Goal: Task Accomplishment & Management: Manage account settings

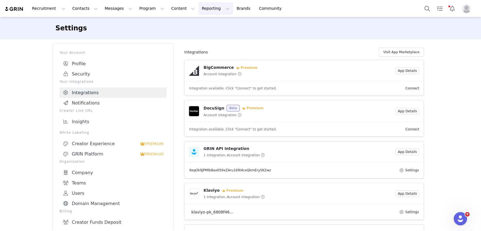
click at [200, 4] on button "Reporting Reporting" at bounding box center [215, 8] width 35 height 13
click at [202, 19] on link "Dashboard" at bounding box center [207, 24] width 44 height 10
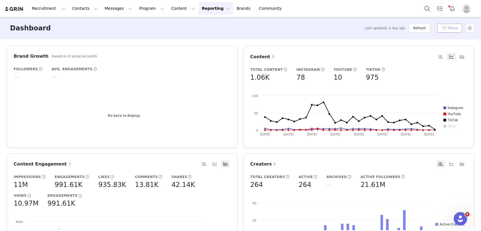
click at [448, 29] on button "Filters" at bounding box center [449, 28] width 25 height 9
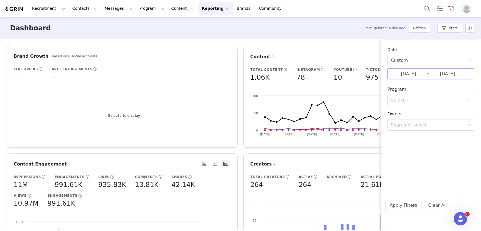
click at [410, 74] on input "09/01/2025" at bounding box center [408, 73] width 35 height 7
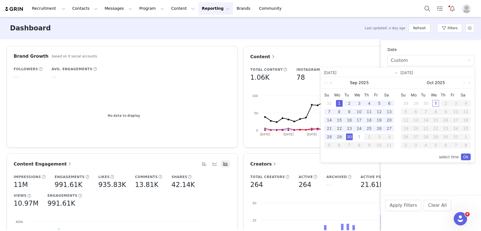
click at [331, 83] on link at bounding box center [331, 82] width 5 height 11
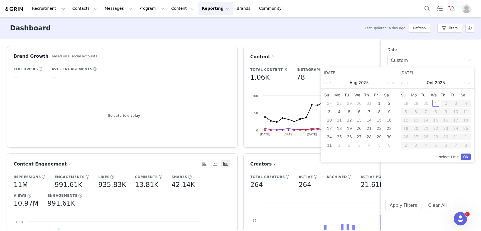
click at [331, 83] on link at bounding box center [331, 82] width 5 height 11
click at [329, 103] on div "1" at bounding box center [329, 103] width 7 height 7
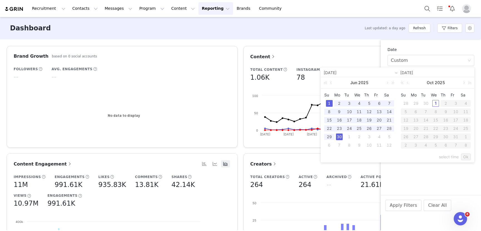
click at [339, 136] on div "30" at bounding box center [339, 136] width 7 height 7
type input "06/01/2025"
type input "06/30/2025"
type input "06/01/2025"
type input "06/30/2025"
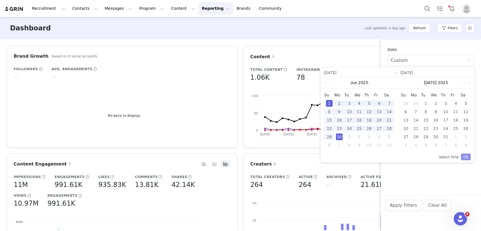
click at [468, 157] on link "Ok" at bounding box center [466, 156] width 10 height 7
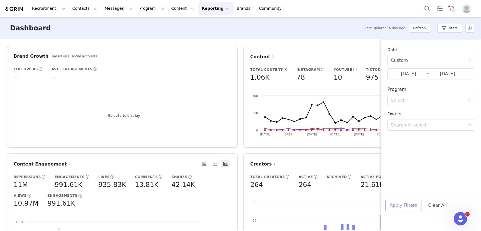
click at [399, 205] on button "Apply Filters" at bounding box center [403, 205] width 36 height 11
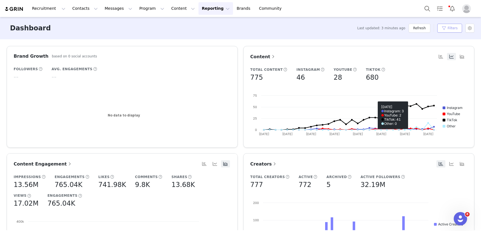
click at [444, 26] on button "Filters" at bounding box center [449, 28] width 25 height 9
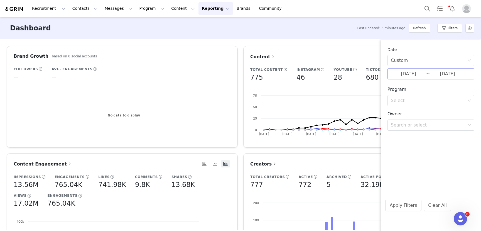
click at [399, 74] on input "06/01/2025" at bounding box center [408, 73] width 35 height 7
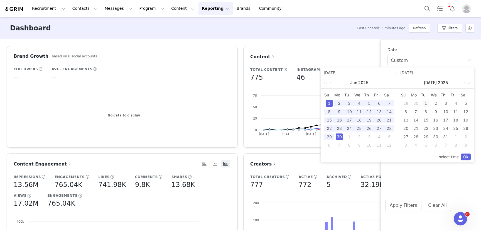
click at [425, 103] on div "1" at bounding box center [425, 103] width 7 height 7
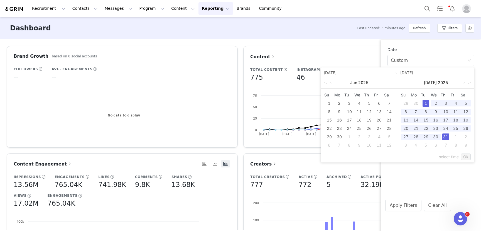
click at [447, 137] on div "31" at bounding box center [445, 136] width 7 height 7
type input "07/01/2025"
type input "07/31/2025"
type input "07/01/2025"
type input "07/31/2025"
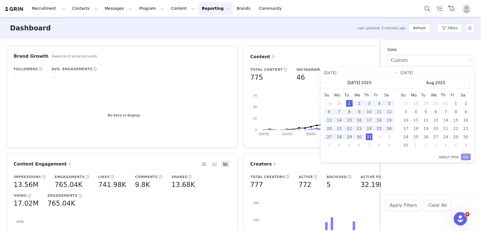
click at [468, 158] on link "Ok" at bounding box center [466, 156] width 10 height 7
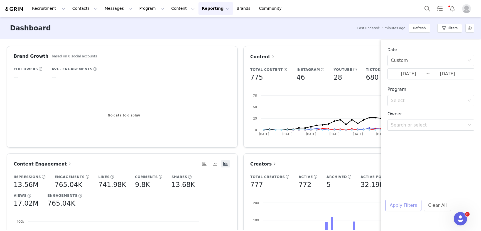
click at [414, 202] on button "Apply Filters" at bounding box center [403, 205] width 36 height 11
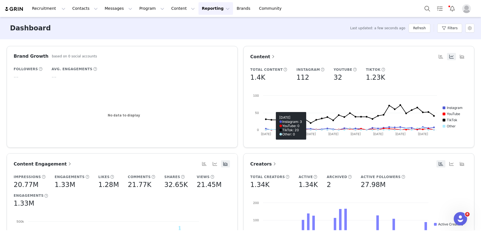
click at [242, 147] on div "Content Total Content 1.4K Instagram 112 YouTube 32 TikTok 1.23K Created with H…" at bounding box center [358, 97] width 237 height 102
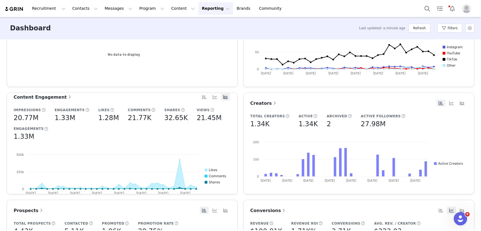
scroll to position [8, 0]
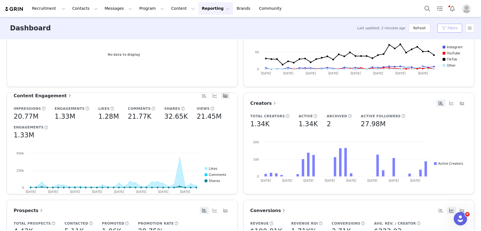
click at [449, 30] on button "Filters" at bounding box center [449, 28] width 25 height 9
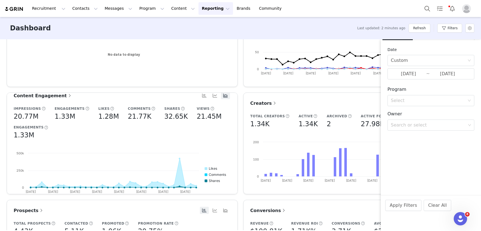
click at [429, 79] on div "Date Custom 07/01/2025 ~ 07/31/2025 Program Select Owner Search or select Apply…" at bounding box center [431, 91] width 100 height 102
click at [405, 74] on input "07/01/2025" at bounding box center [408, 73] width 35 height 7
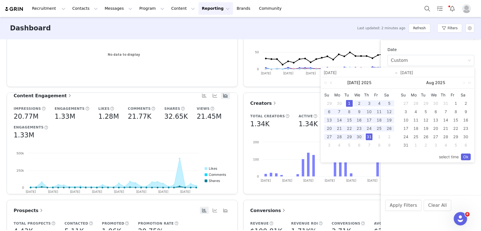
click at [331, 83] on link at bounding box center [331, 82] width 5 height 11
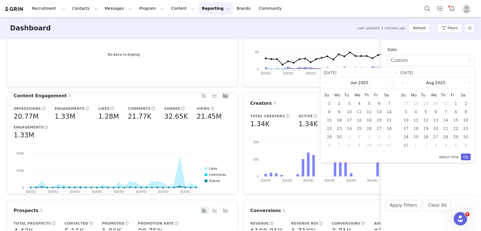
click at [329, 103] on div "1" at bounding box center [329, 103] width 7 height 7
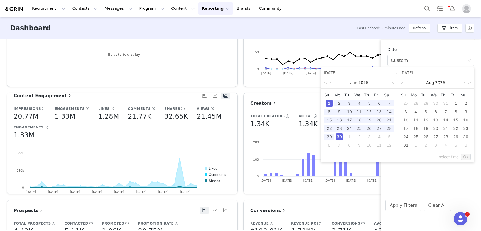
click at [340, 137] on div "30" at bounding box center [339, 136] width 7 height 7
type input "06/01/2025"
type input "06/30/2025"
type input "06/01/2025"
type input "06/30/2025"
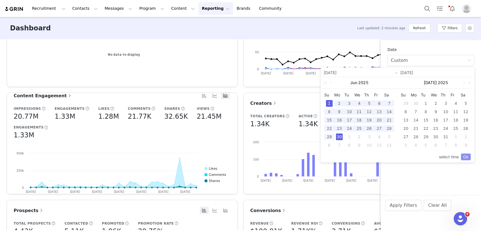
click at [467, 158] on link "Ok" at bounding box center [466, 156] width 10 height 7
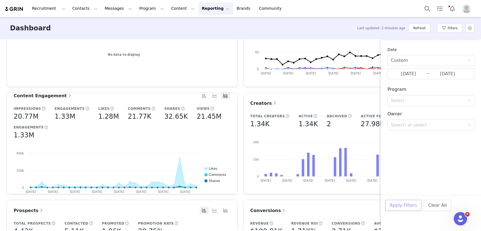
click at [405, 206] on button "Apply Filters" at bounding box center [403, 205] width 36 height 11
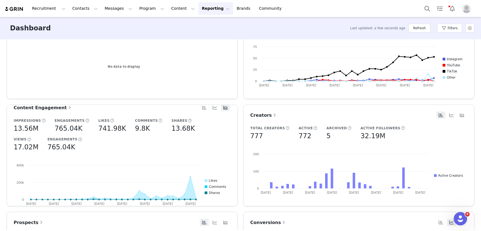
scroll to position [47, 0]
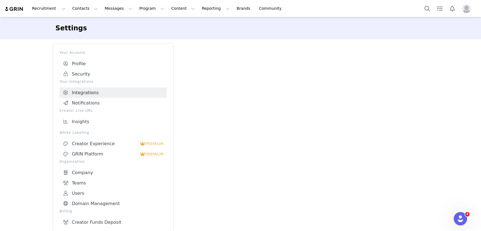
click at [93, 95] on link "Integrations" at bounding box center [113, 92] width 107 height 10
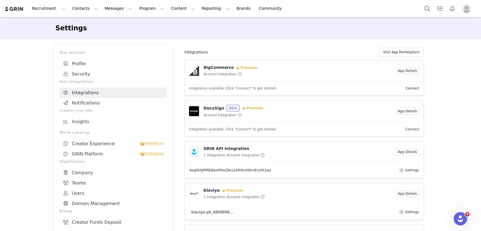
click at [412, 129] on link "Connect" at bounding box center [412, 129] width 14 height 4
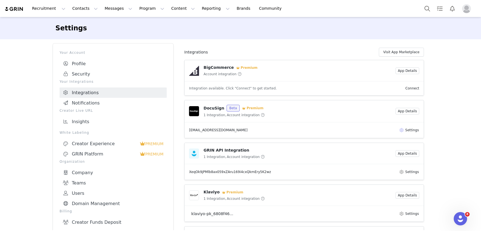
click at [400, 129] on button "Settings" at bounding box center [409, 130] width 20 height 7
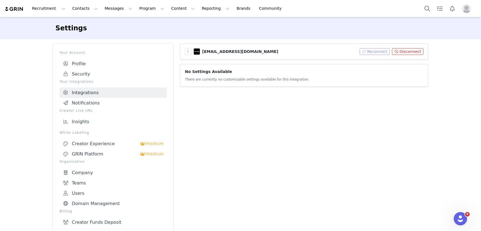
click at [372, 49] on button "Reconnect" at bounding box center [375, 51] width 30 height 7
click at [398, 52] on button "Disconnect" at bounding box center [407, 51] width 31 height 7
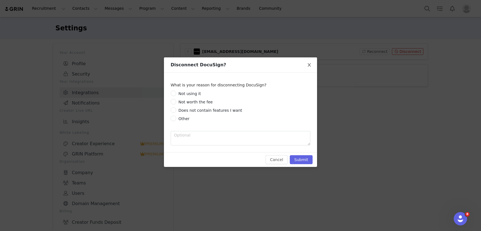
click at [309, 63] on span "Close" at bounding box center [309, 65] width 16 height 16
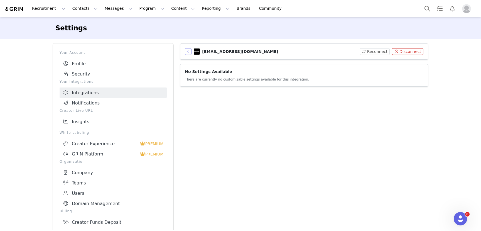
click at [186, 52] on button "button" at bounding box center [188, 51] width 7 height 7
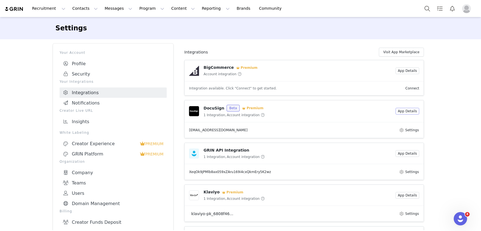
click at [406, 112] on button "App Details" at bounding box center [407, 111] width 24 height 7
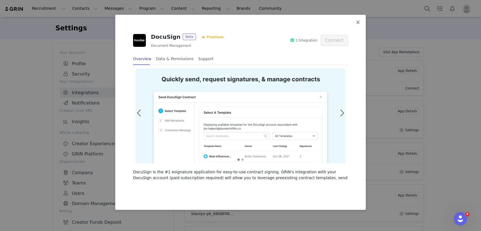
click at [358, 23] on icon "icon: close" at bounding box center [358, 22] width 4 height 4
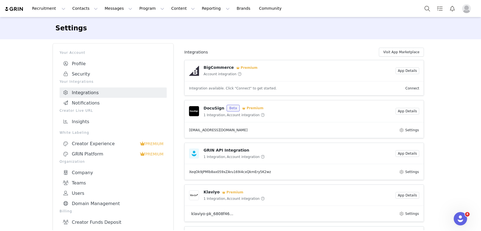
click at [404, 125] on article "lia@evryjewels.com Settings" at bounding box center [304, 130] width 239 height 16
click at [405, 130] on button "Settings" at bounding box center [409, 130] width 20 height 7
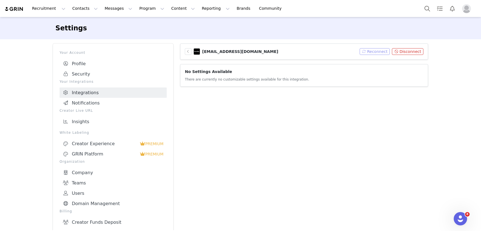
click at [374, 52] on button "Reconnect" at bounding box center [375, 51] width 30 height 7
click at [458, 219] on icon "Open Intercom Messenger" at bounding box center [459, 217] width 9 height 9
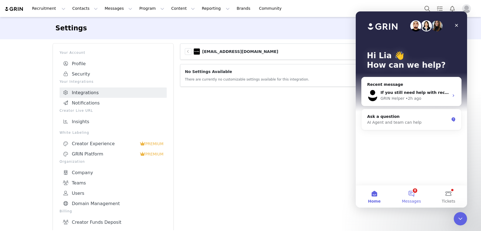
click at [411, 193] on button "8 Messages" at bounding box center [411, 196] width 37 height 22
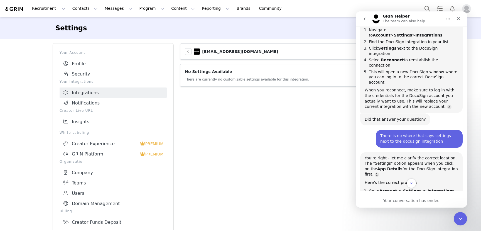
scroll to position [196, 0]
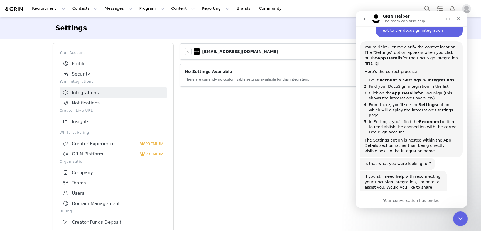
click at [460, 218] on icon "Close Intercom Messenger" at bounding box center [460, 218] width 4 height 2
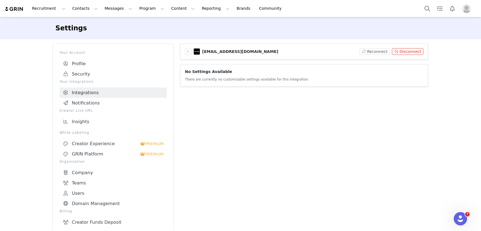
click at [405, 51] on button "Disconnect" at bounding box center [407, 51] width 31 height 7
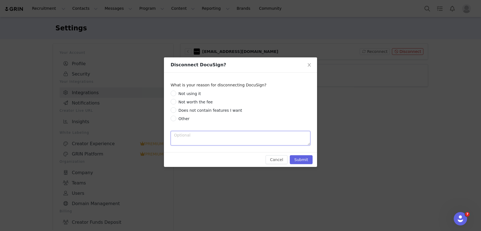
click at [194, 131] on textarea at bounding box center [241, 138] width 140 height 14
type textarea "Need to connect another account"
click at [171, 120] on input "Other" at bounding box center [174, 118] width 6 height 6
radio input "true"
click at [308, 159] on button "Submit" at bounding box center [301, 159] width 23 height 9
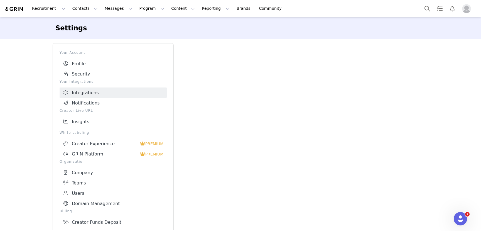
click at [99, 92] on link "Integrations" at bounding box center [113, 92] width 107 height 10
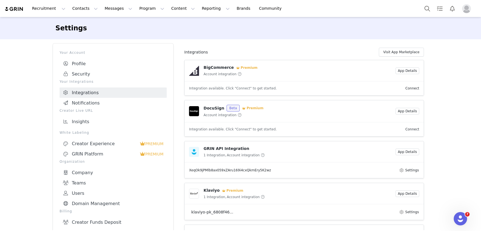
click at [415, 129] on link "Connect" at bounding box center [412, 129] width 14 height 4
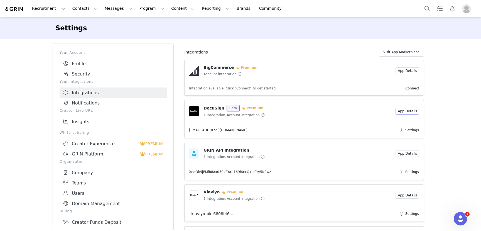
click at [412, 110] on button "App Details" at bounding box center [407, 111] width 24 height 7
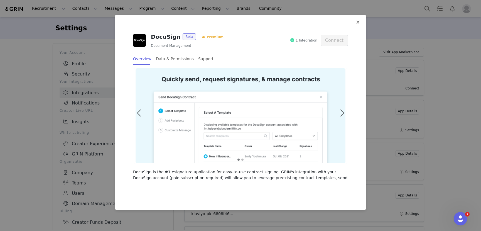
click at [357, 21] on icon "icon: close" at bounding box center [358, 22] width 4 height 4
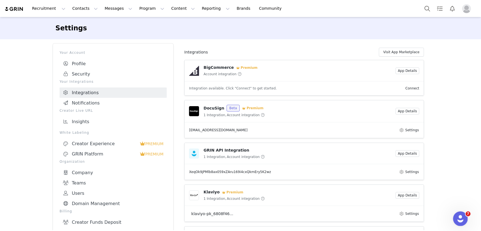
click at [459, 219] on icon "Open Intercom Messenger" at bounding box center [459, 217] width 9 height 9
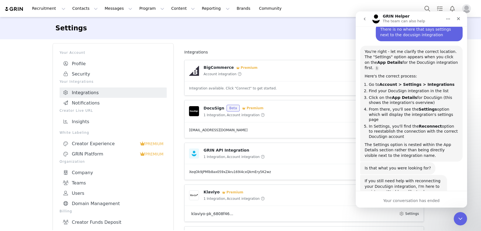
scroll to position [196, 0]
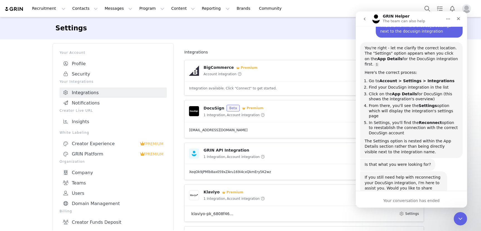
click at [362, 14] on button "go back" at bounding box center [364, 19] width 11 height 11
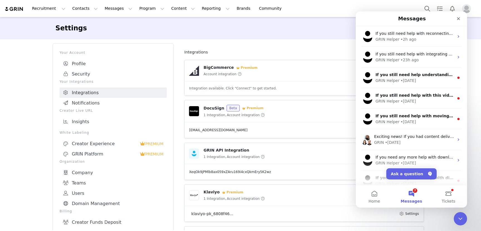
scroll to position [0, 0]
click at [409, 171] on button "Ask a question" at bounding box center [411, 173] width 50 height 11
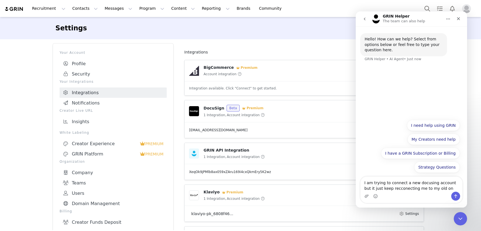
type textarea "I am trying to connect a new docusing account but it just keep recconecting me …"
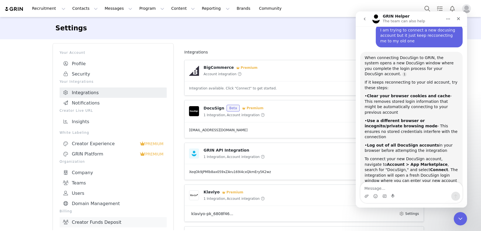
scroll to position [49, 0]
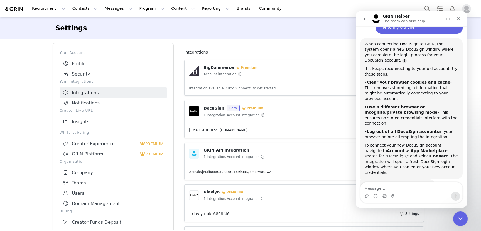
click at [460, 218] on icon "Close Intercom Messenger" at bounding box center [460, 218] width 4 height 2
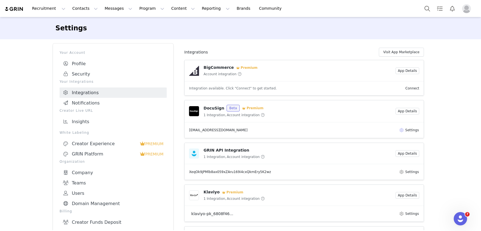
click at [412, 129] on button "Settings" at bounding box center [409, 130] width 20 height 7
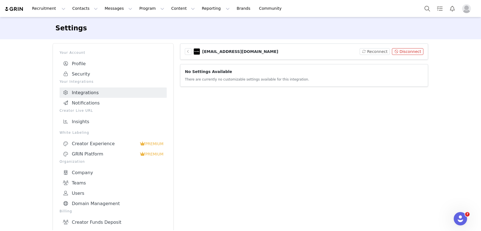
click at [413, 54] on button "Disconnect" at bounding box center [407, 51] width 31 height 7
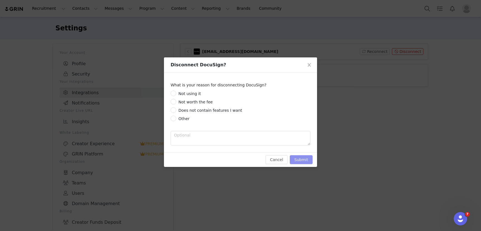
click at [304, 158] on button "Submit" at bounding box center [301, 159] width 23 height 9
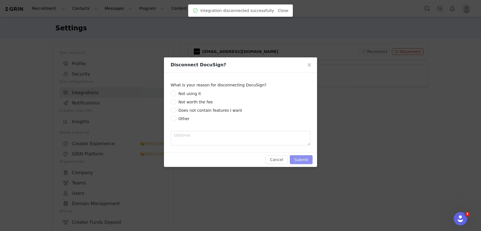
click at [305, 158] on button "Submit" at bounding box center [301, 159] width 23 height 9
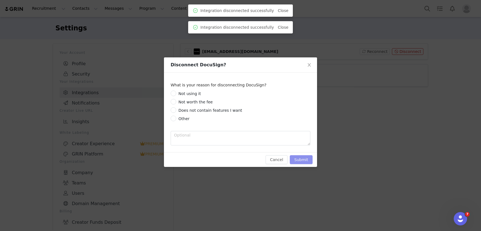
click at [305, 158] on button "Submit" at bounding box center [301, 159] width 23 height 9
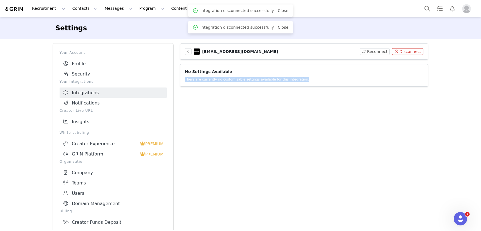
click at [305, 158] on div "lia@evryjewels.com Reconnect Disconnect No Settings Available There are current…" at bounding box center [304, 143] width 248 height 201
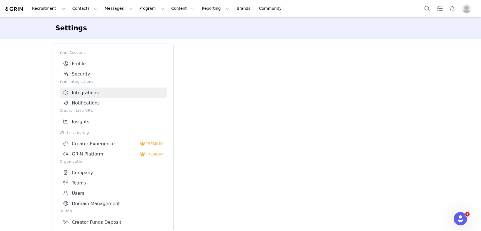
click at [213, 127] on div at bounding box center [304, 143] width 248 height 201
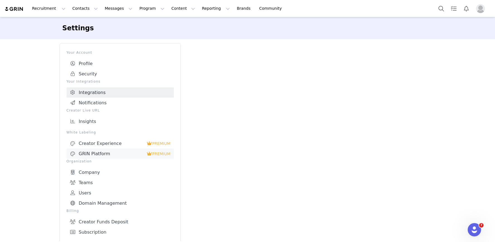
scroll to position [3, 0]
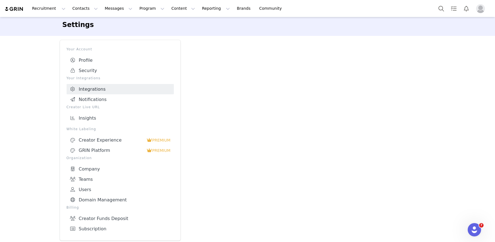
click at [481, 10] on button "Profile" at bounding box center [481, 8] width 18 height 9
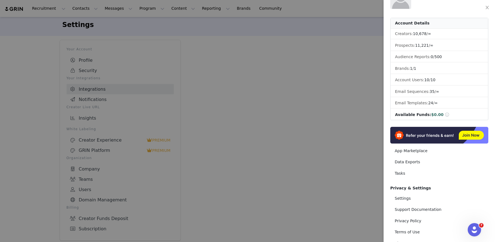
scroll to position [40, 0]
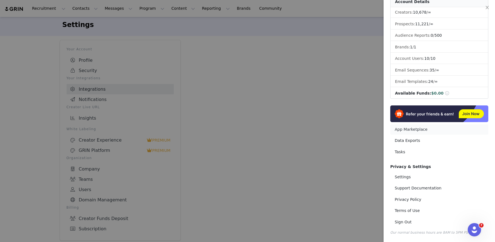
click at [414, 129] on link "App Marketplace" at bounding box center [439, 129] width 98 height 10
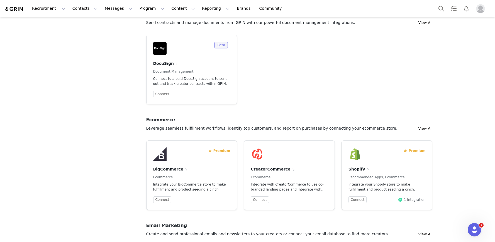
scroll to position [207, 0]
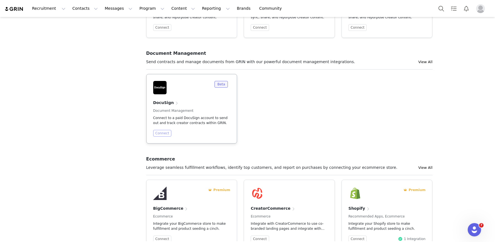
click at [164, 136] on button "Connect" at bounding box center [162, 133] width 18 height 7
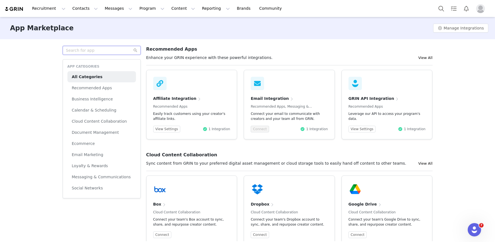
click at [99, 50] on input "text" at bounding box center [102, 50] width 78 height 9
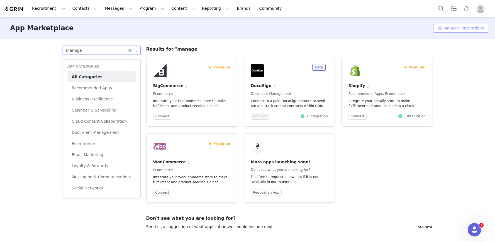
type input "manage"
click at [458, 26] on button "Manage Integrations" at bounding box center [460, 28] width 55 height 9
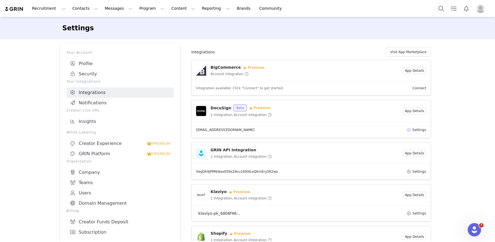
click at [418, 131] on button "Settings" at bounding box center [416, 130] width 20 height 7
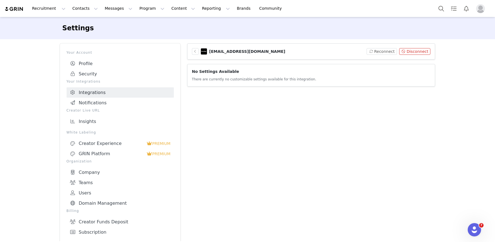
click at [303, 75] on h4 "No Settings Available" at bounding box center [311, 73] width 238 height 8
click at [418, 51] on button "Disconnect" at bounding box center [414, 51] width 31 height 7
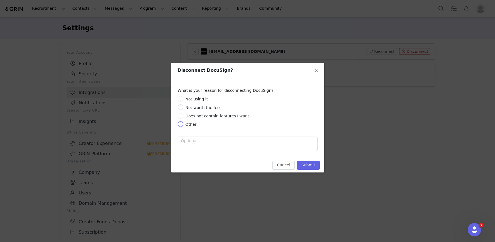
click at [180, 123] on input "Other" at bounding box center [181, 124] width 6 height 6
radio input "true"
click at [317, 161] on button "Submit" at bounding box center [308, 165] width 23 height 9
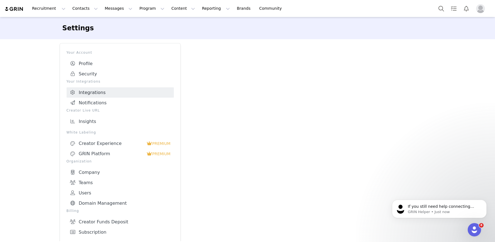
scroll to position [3, 0]
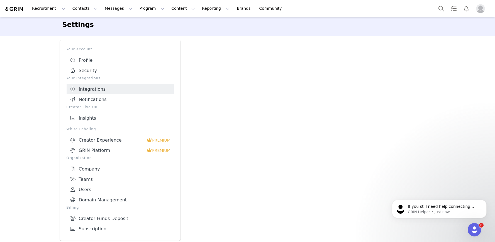
click at [481, 9] on img "Profile" at bounding box center [480, 8] width 9 height 9
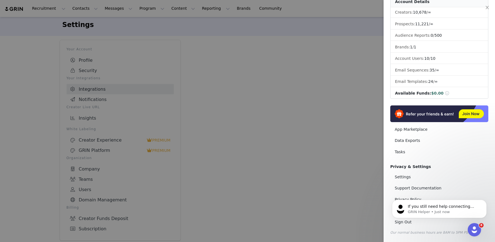
scroll to position [0, 0]
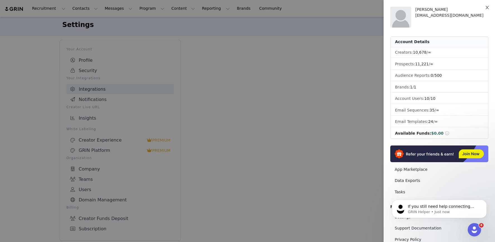
click at [481, 7] on icon "icon: close" at bounding box center [487, 7] width 4 height 4
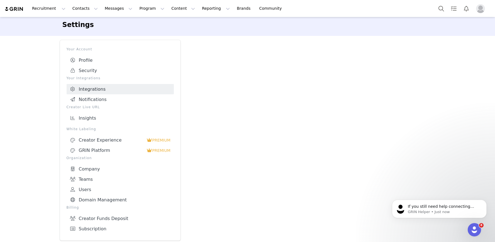
click at [478, 9] on img "Profile" at bounding box center [480, 8] width 9 height 9
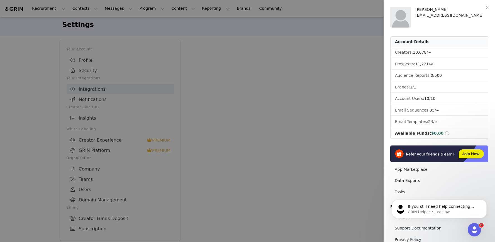
scroll to position [40, 0]
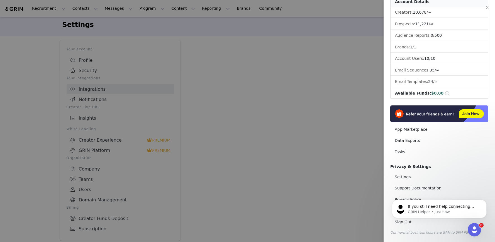
click at [255, 134] on div at bounding box center [247, 121] width 495 height 242
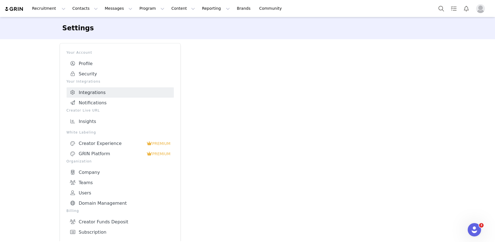
click at [109, 90] on link "Integrations" at bounding box center [120, 92] width 107 height 10
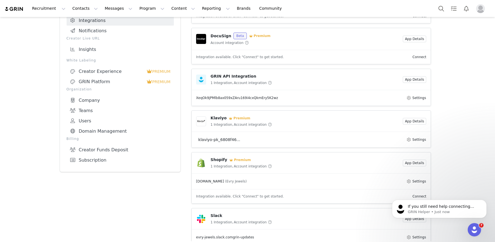
scroll to position [66, 0]
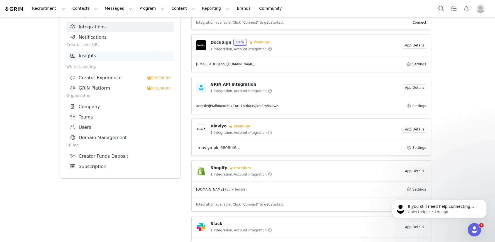
click at [91, 56] on link "Insights" at bounding box center [120, 56] width 107 height 10
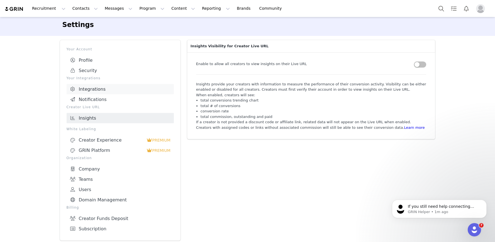
click at [99, 92] on link "Integrations" at bounding box center [120, 89] width 107 height 10
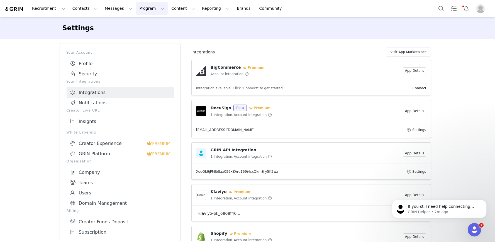
click at [144, 10] on button "Program Program" at bounding box center [152, 8] width 32 height 13
